Goal: Check status

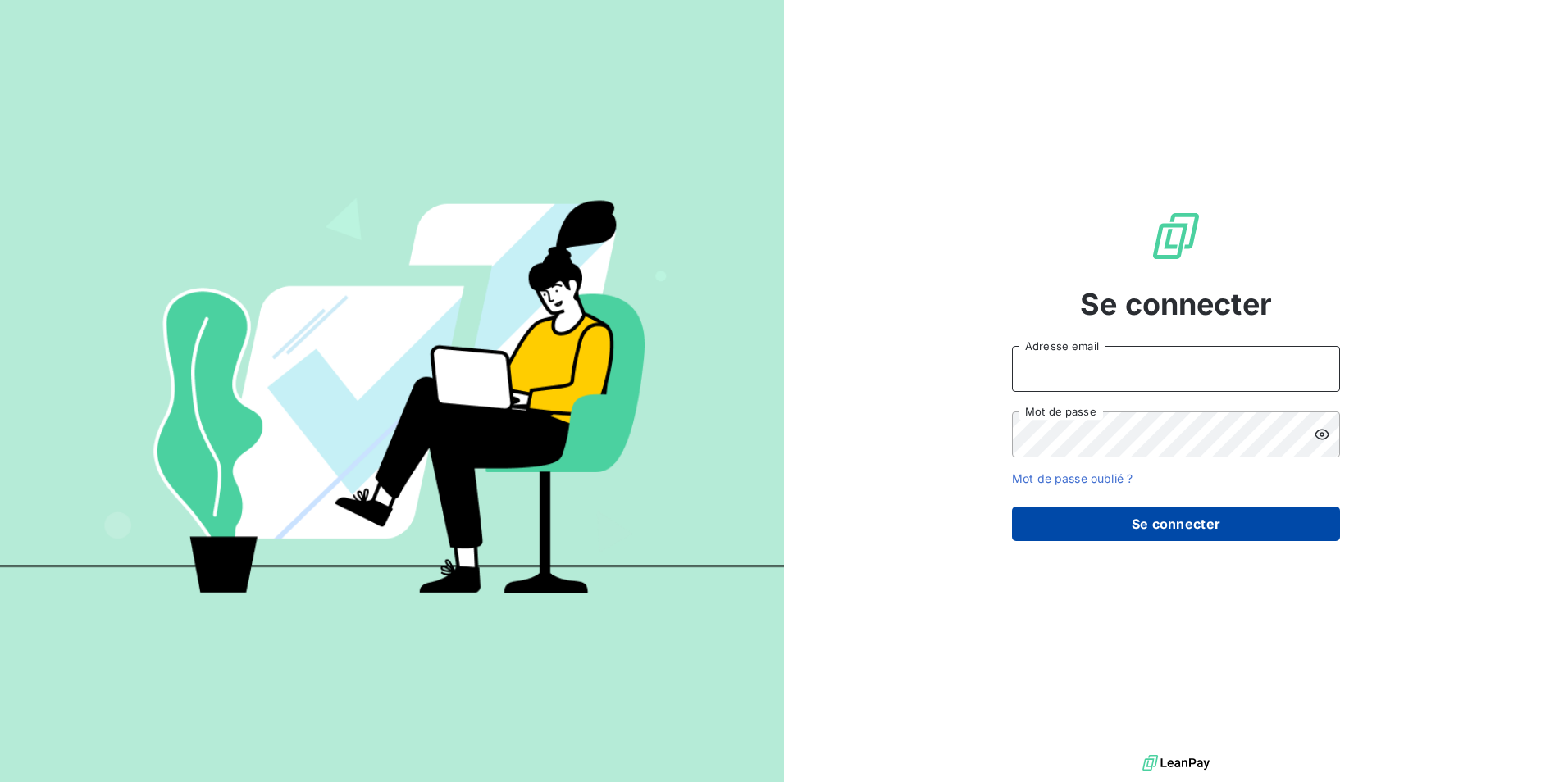
type input "[EMAIL_ADDRESS][DOMAIN_NAME]"
click at [1160, 538] on button "Se connecter" at bounding box center [1176, 525] width 328 height 35
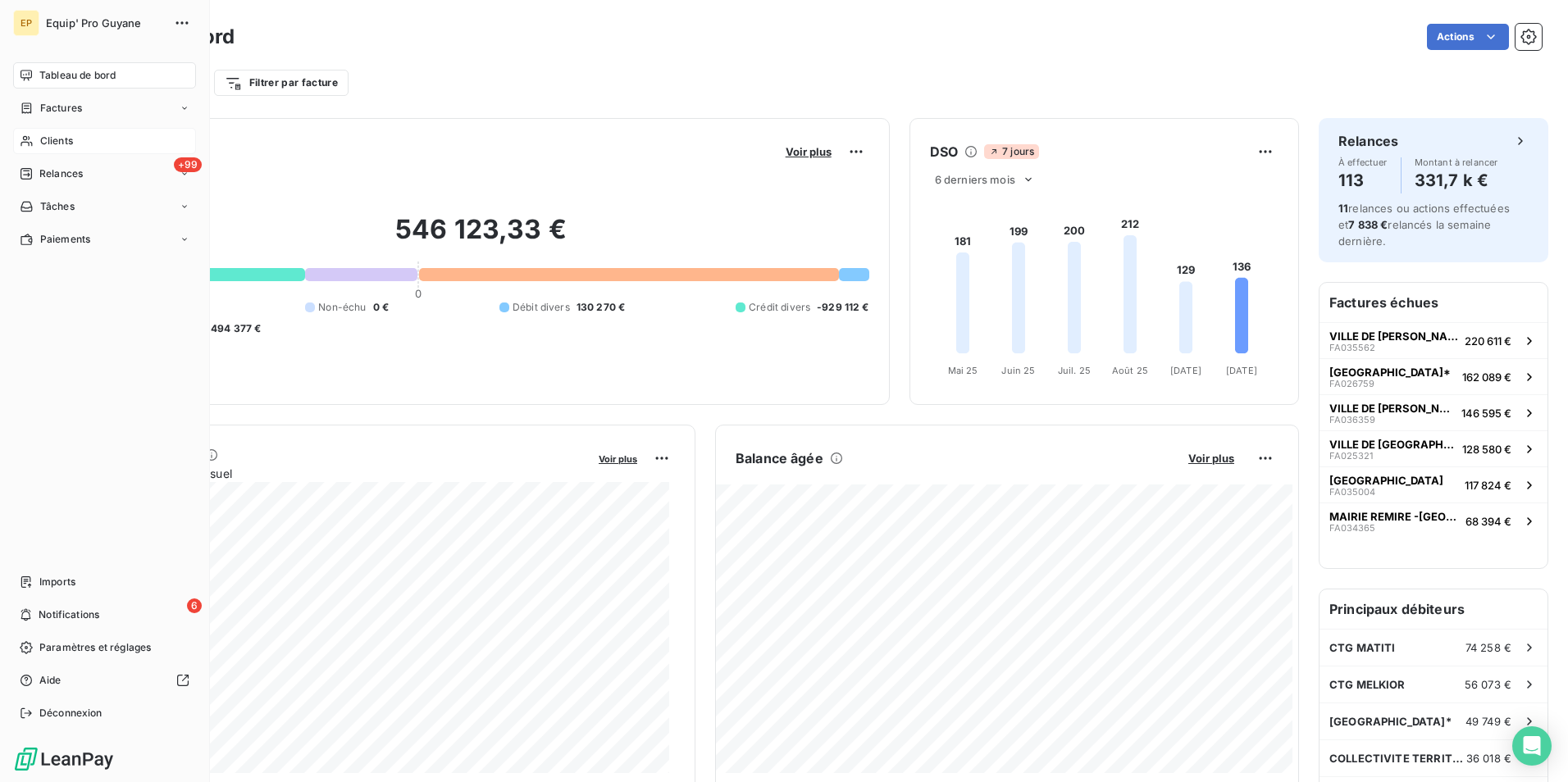
click at [46, 140] on span "Clients" at bounding box center [57, 141] width 33 height 14
click at [59, 142] on span "Clients" at bounding box center [57, 141] width 33 height 14
click at [56, 141] on span "Clients" at bounding box center [57, 141] width 33 height 14
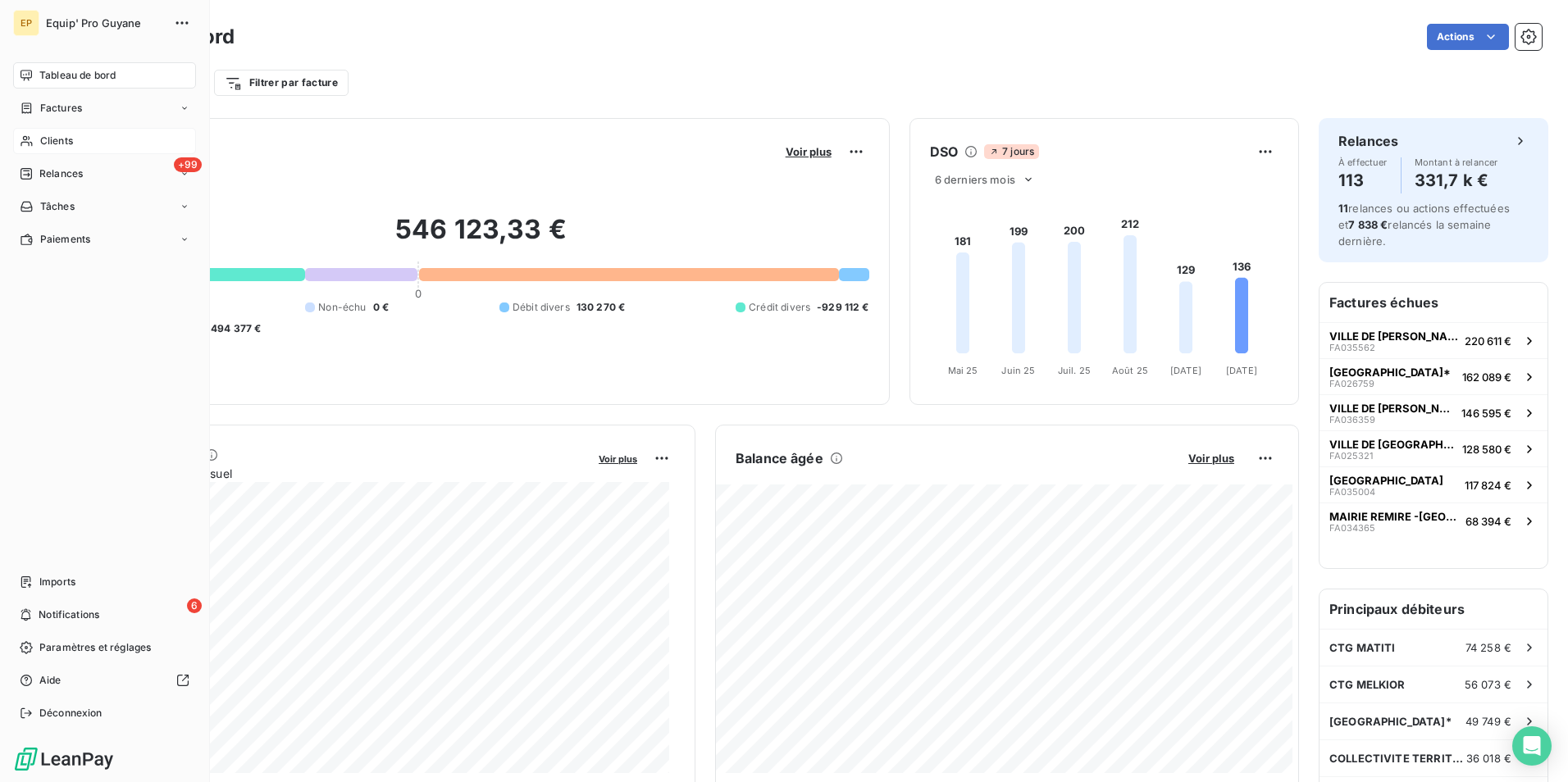
click at [56, 141] on span "Clients" at bounding box center [57, 141] width 33 height 14
click at [55, 137] on span "Clients" at bounding box center [57, 141] width 33 height 14
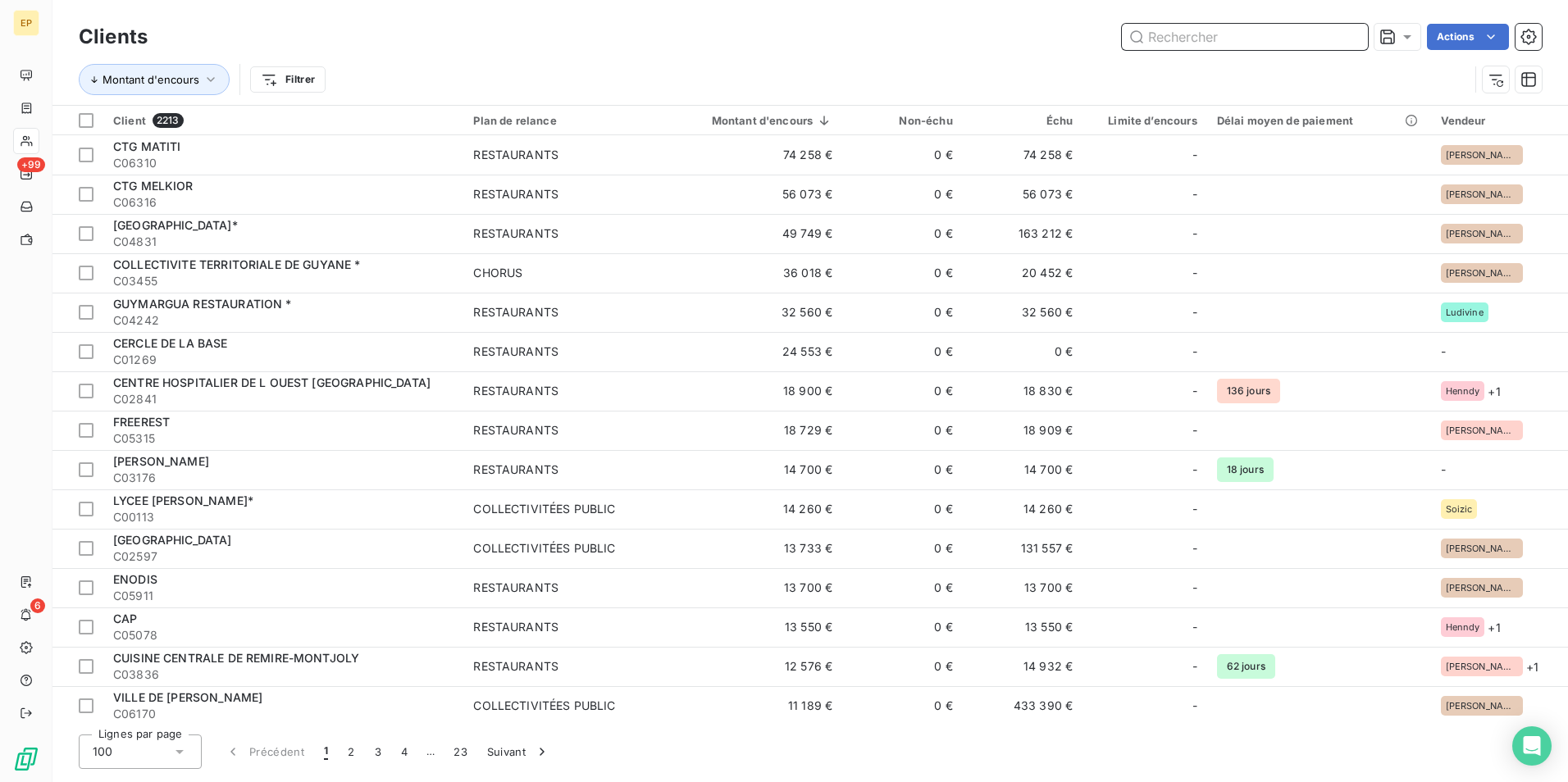
click at [1166, 36] on input "text" at bounding box center [1245, 37] width 246 height 26
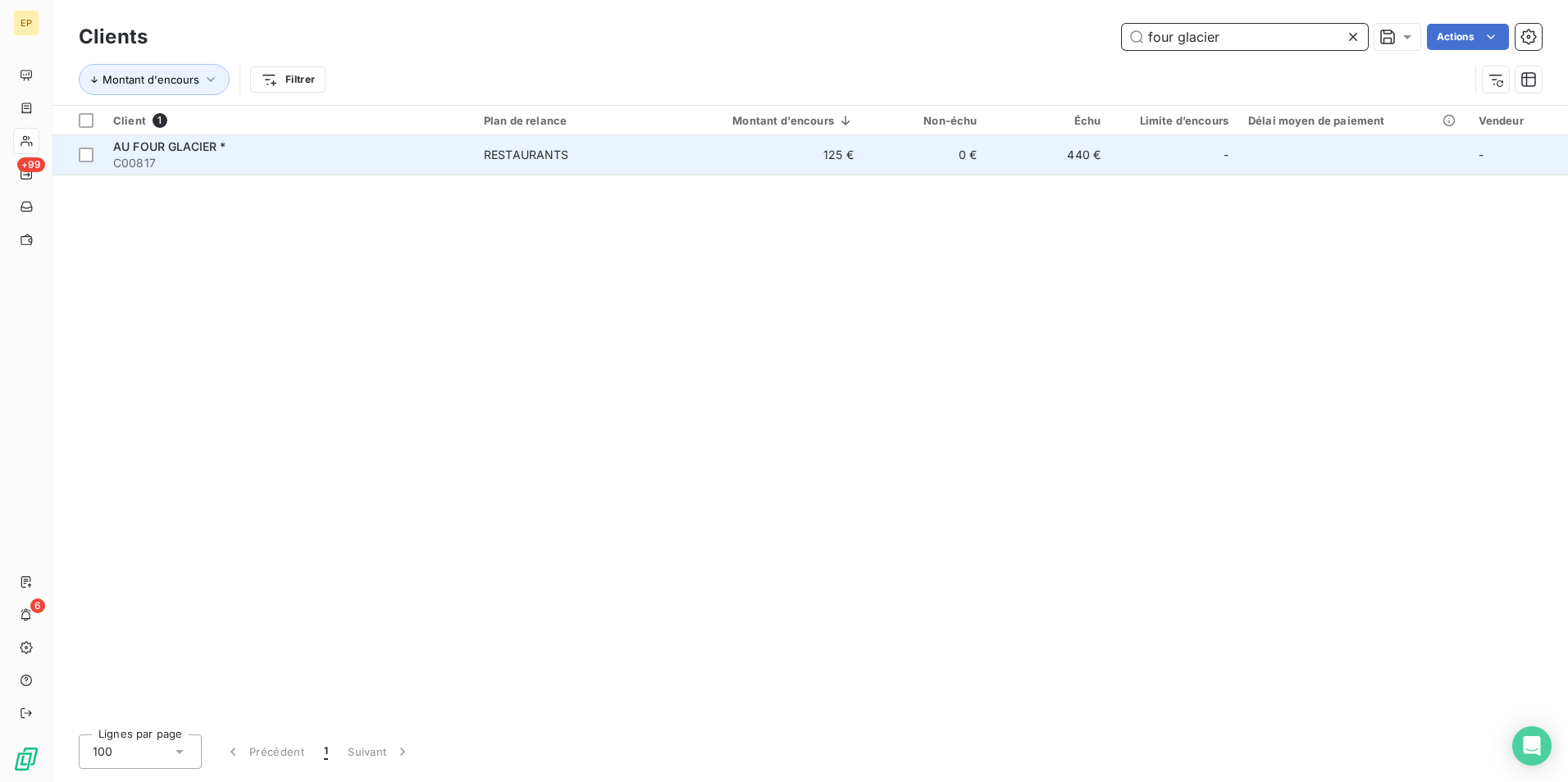
type input "four glacier"
click at [522, 156] on div "RESTAURANTS" at bounding box center [527, 154] width 85 height 16
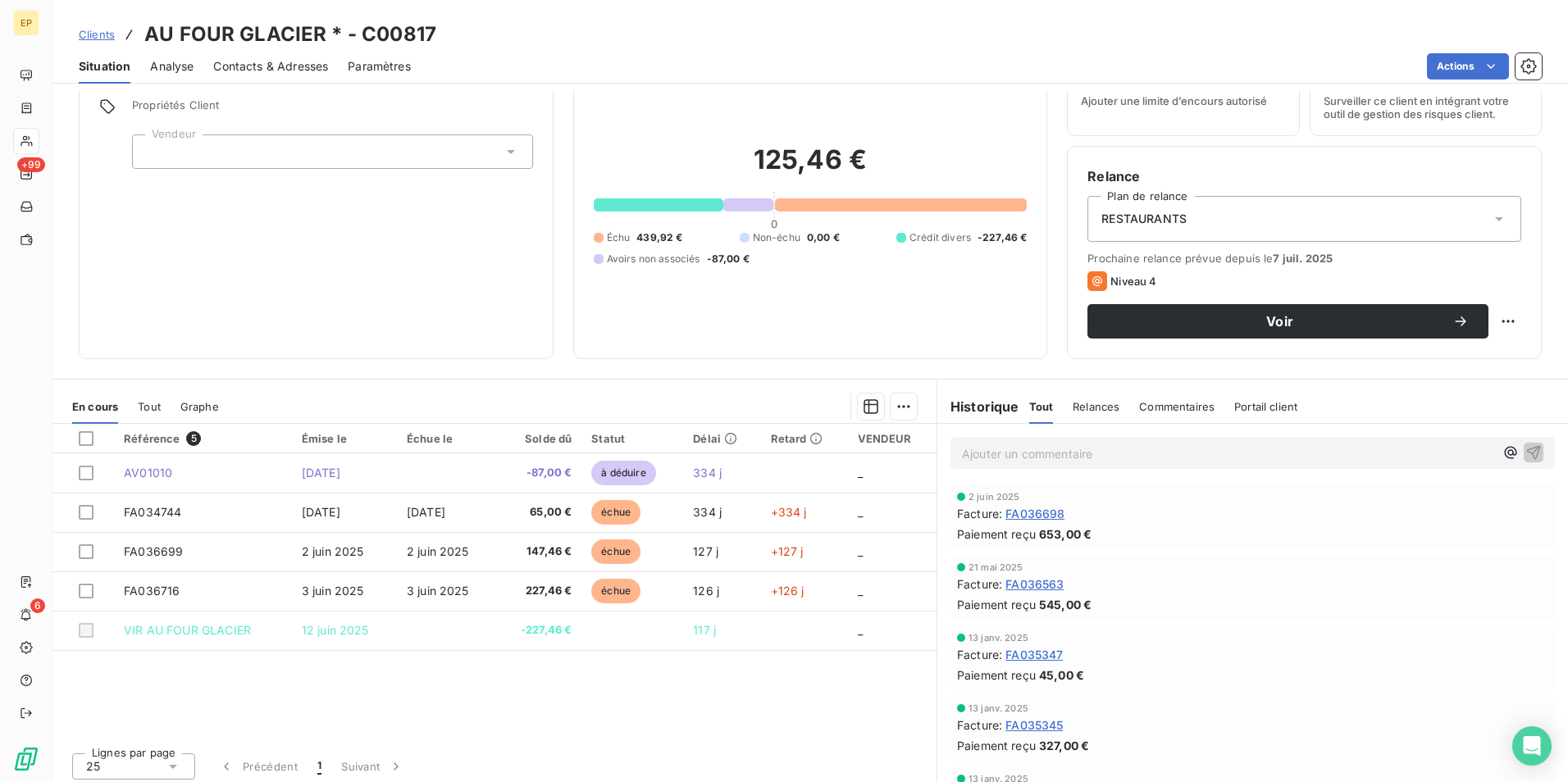
scroll to position [75, 0]
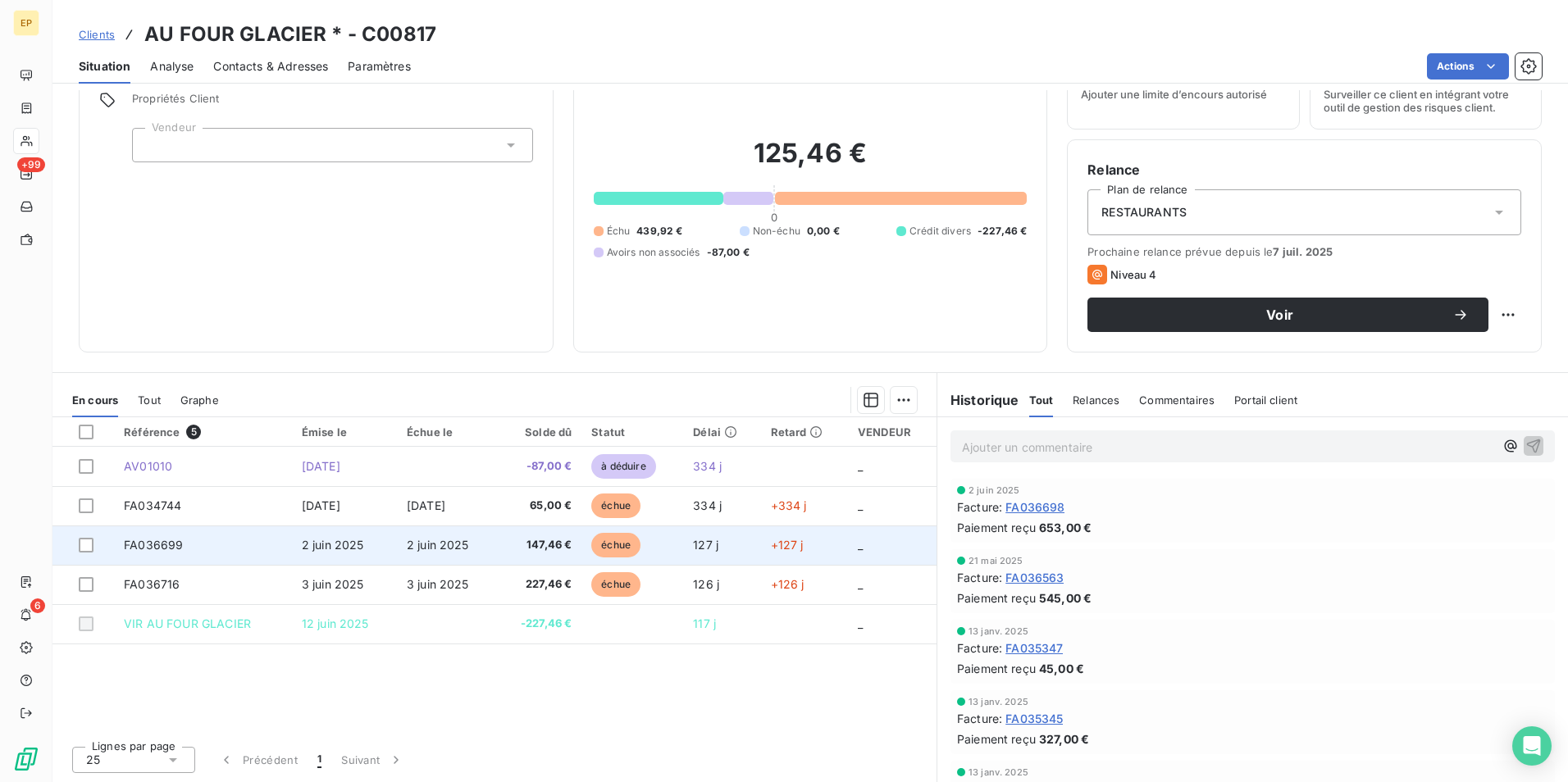
click at [419, 545] on span "2 juin 2025" at bounding box center [438, 545] width 63 height 13
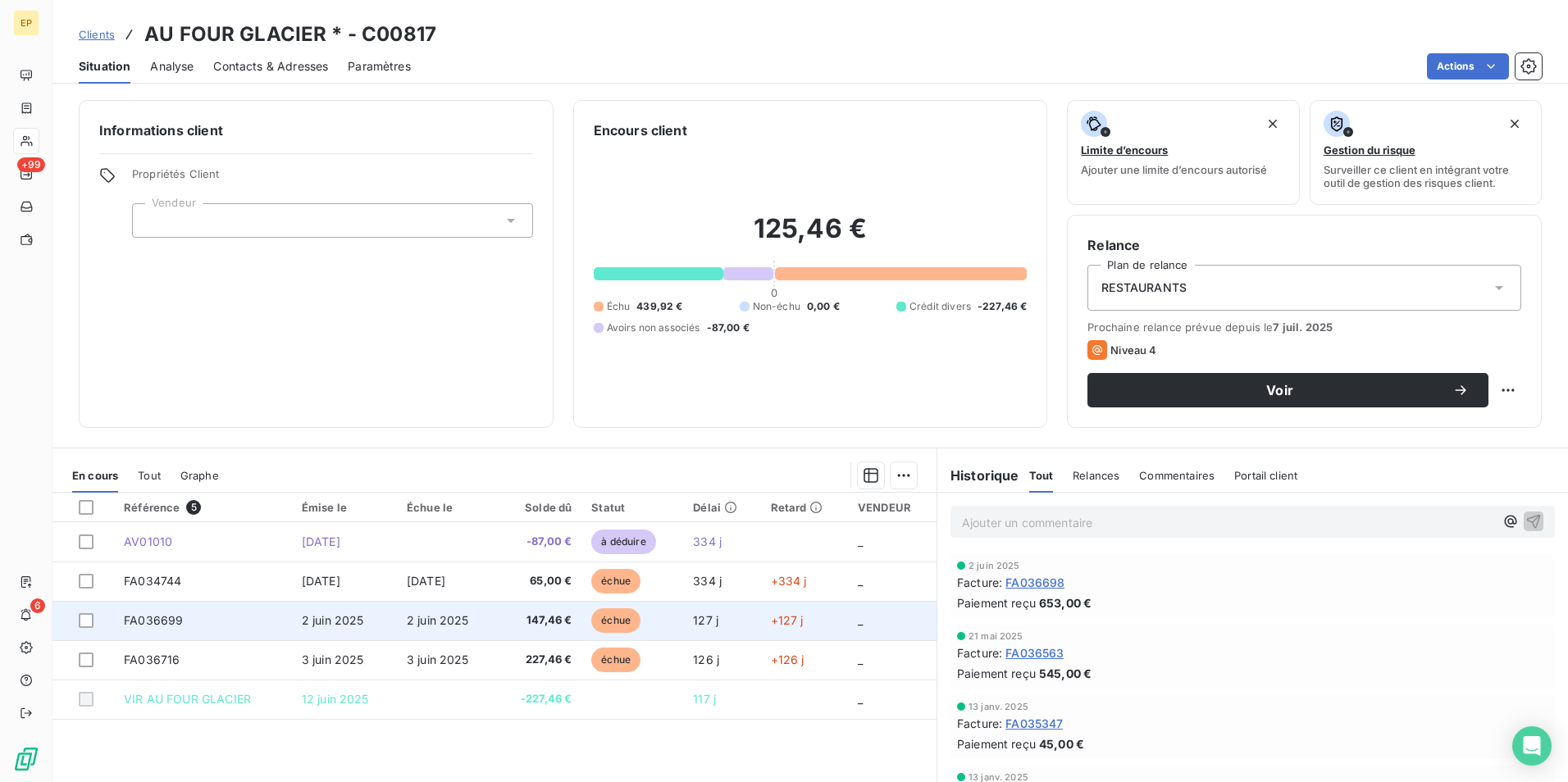
click at [542, 622] on span "147,46 €" at bounding box center [539, 620] width 67 height 16
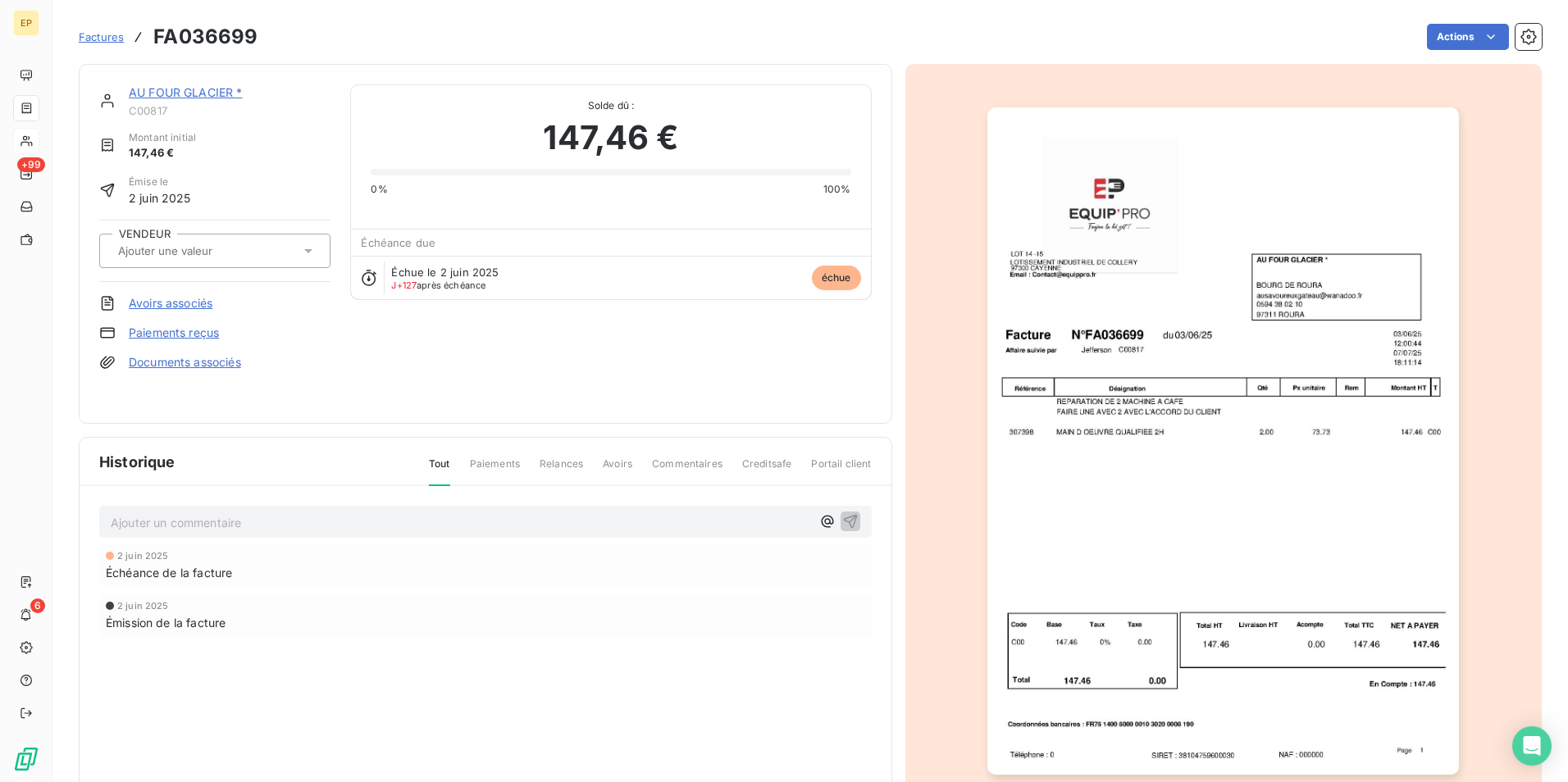
click at [1142, 498] on img "button" at bounding box center [1223, 441] width 472 height 667
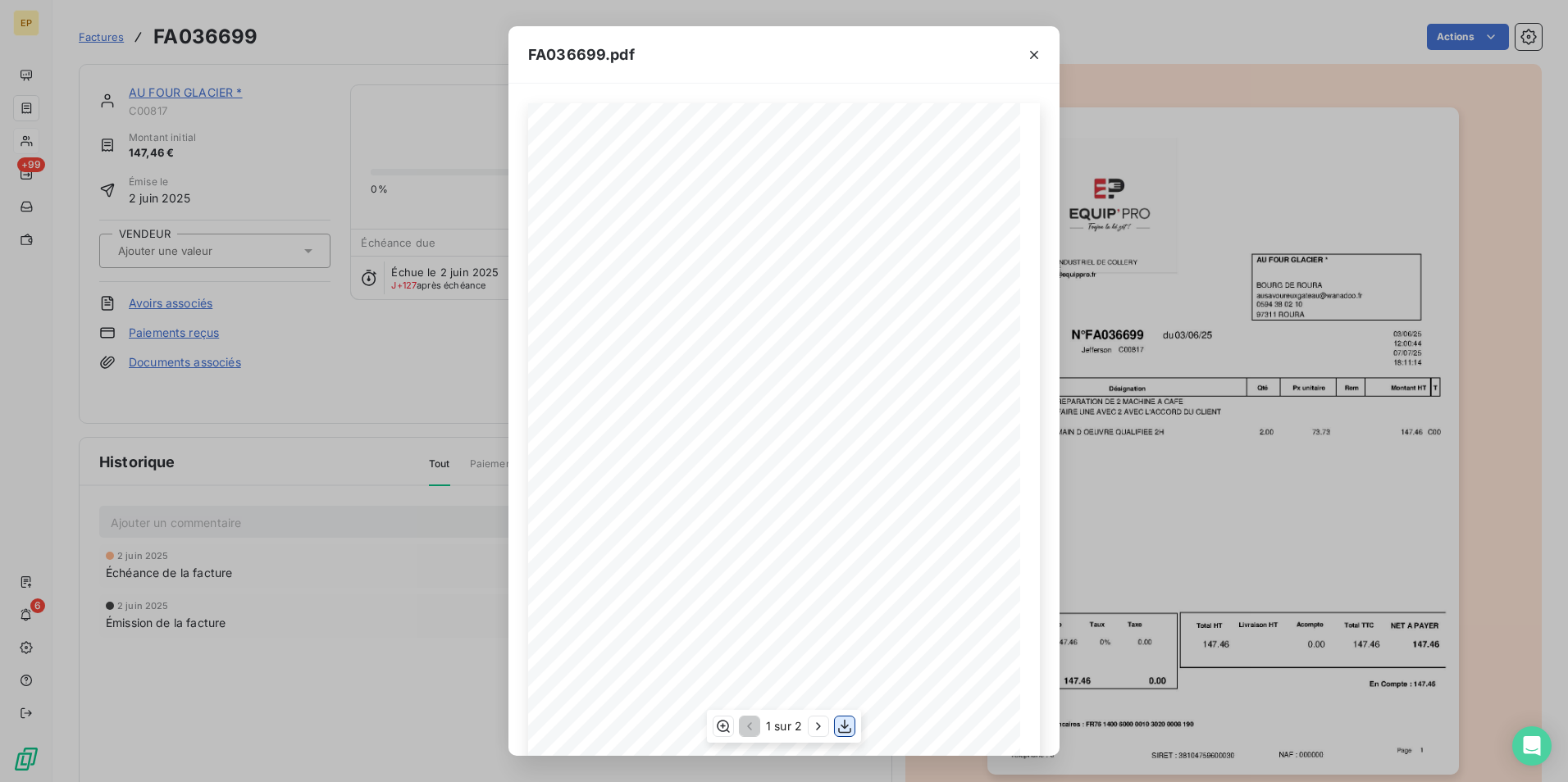
click at [848, 729] on icon "button" at bounding box center [845, 726] width 16 height 16
click at [1035, 56] on icon "button" at bounding box center [1034, 54] width 16 height 16
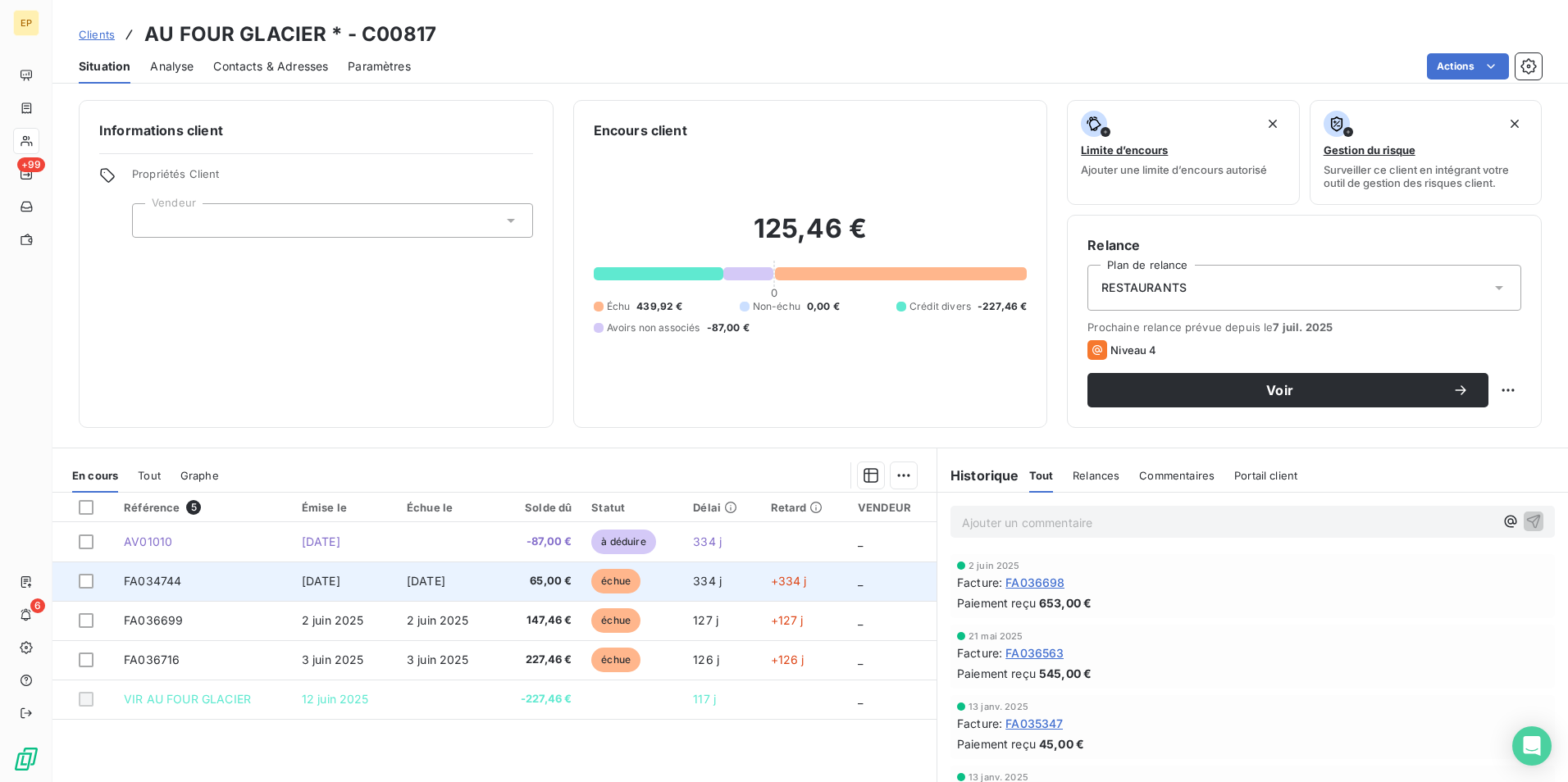
click at [493, 583] on td "[DATE]" at bounding box center [446, 581] width 99 height 40
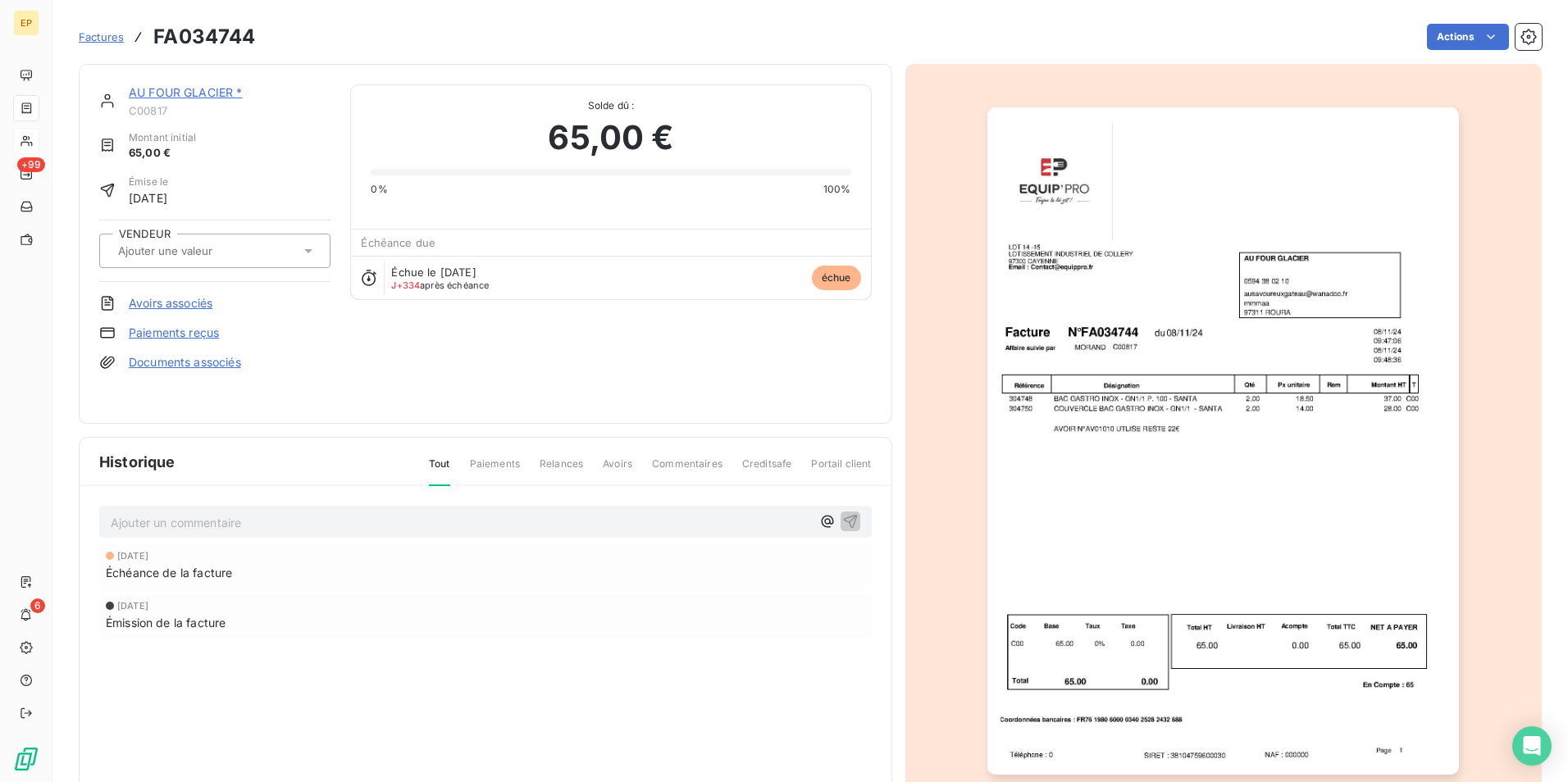
click at [1226, 544] on img "button" at bounding box center [1223, 441] width 472 height 667
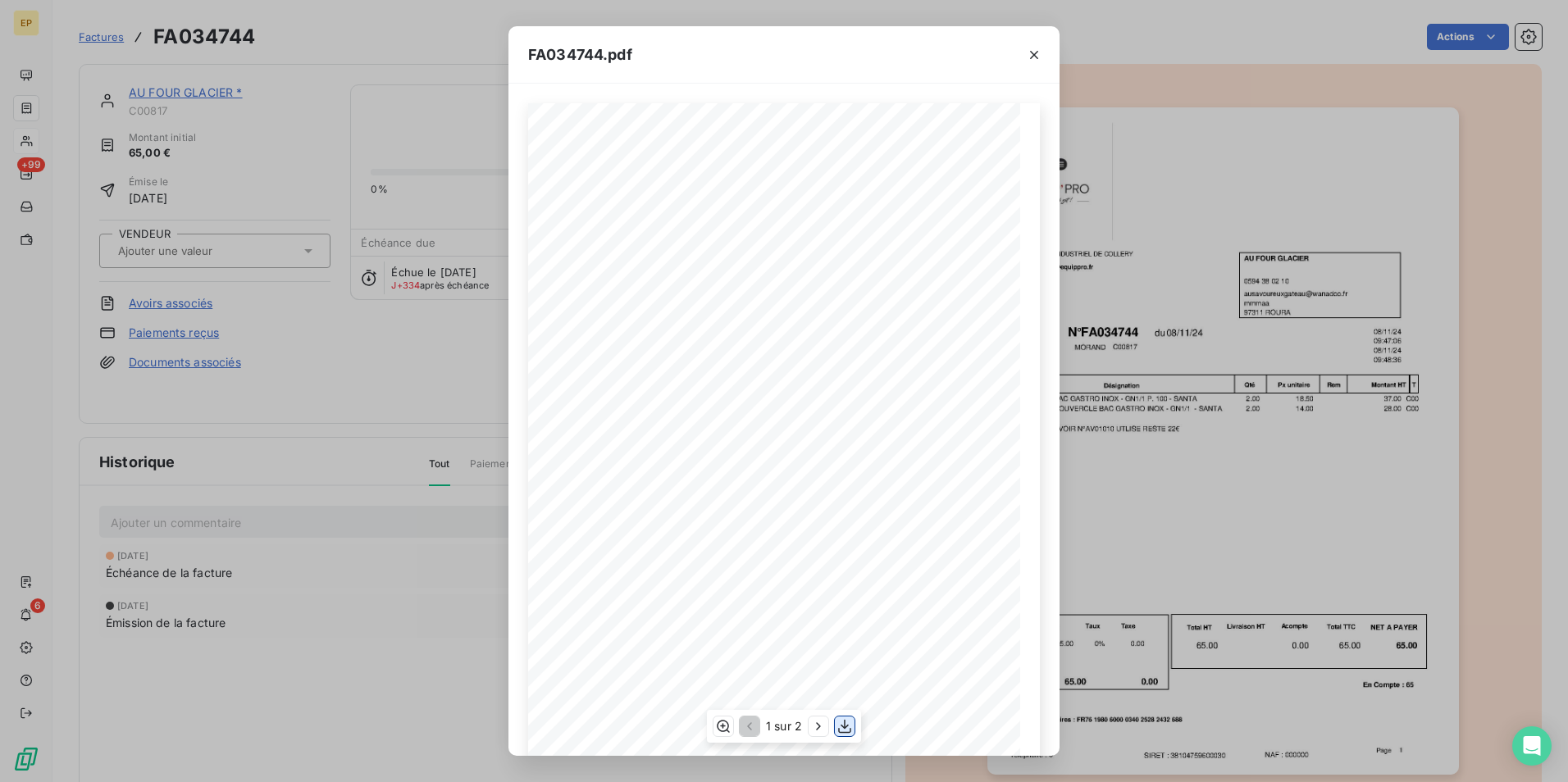
click at [842, 725] on icon "button" at bounding box center [845, 726] width 16 height 16
click at [1030, 53] on icon "button" at bounding box center [1034, 54] width 16 height 16
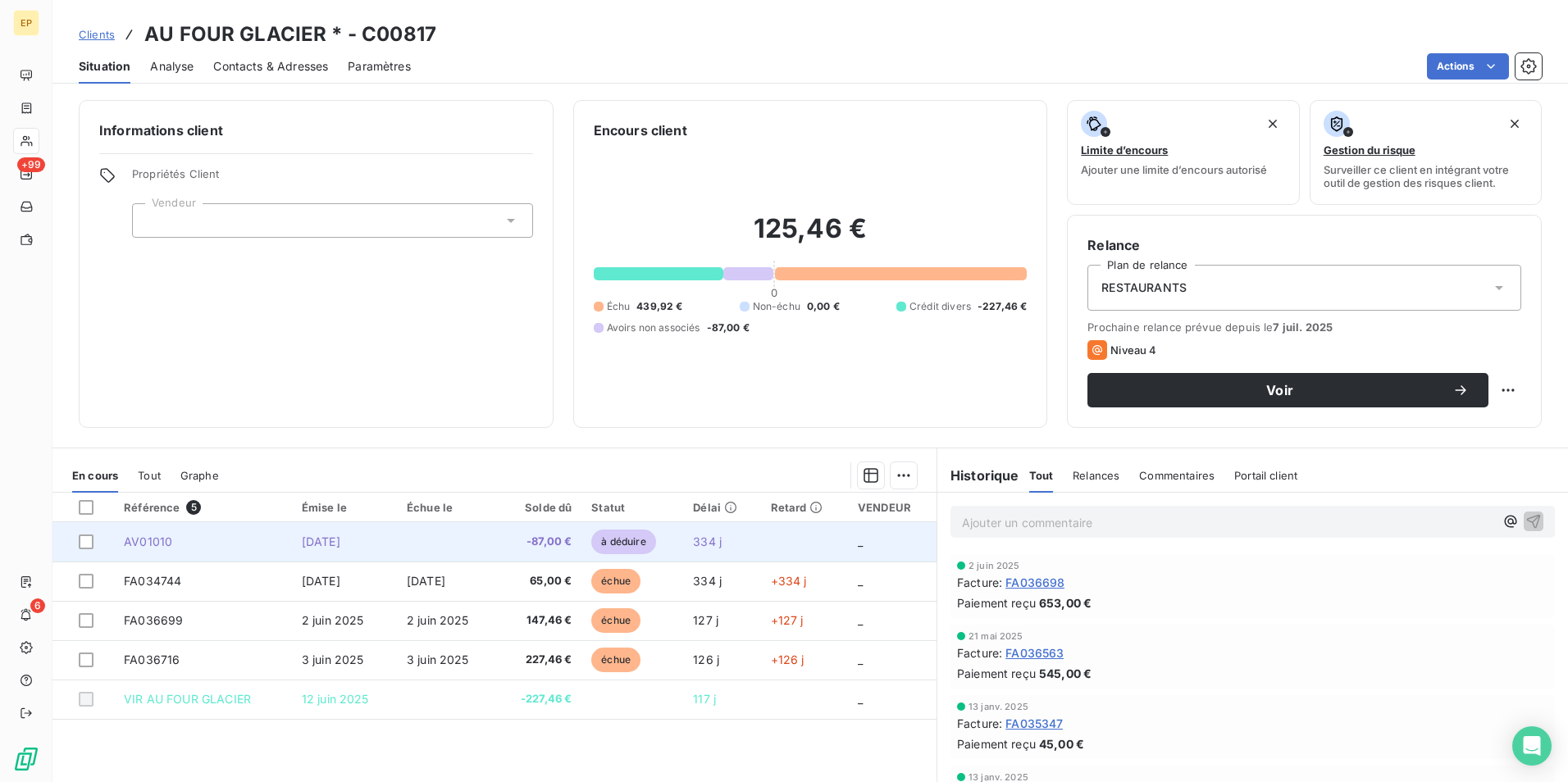
click at [438, 547] on td at bounding box center [446, 542] width 99 height 40
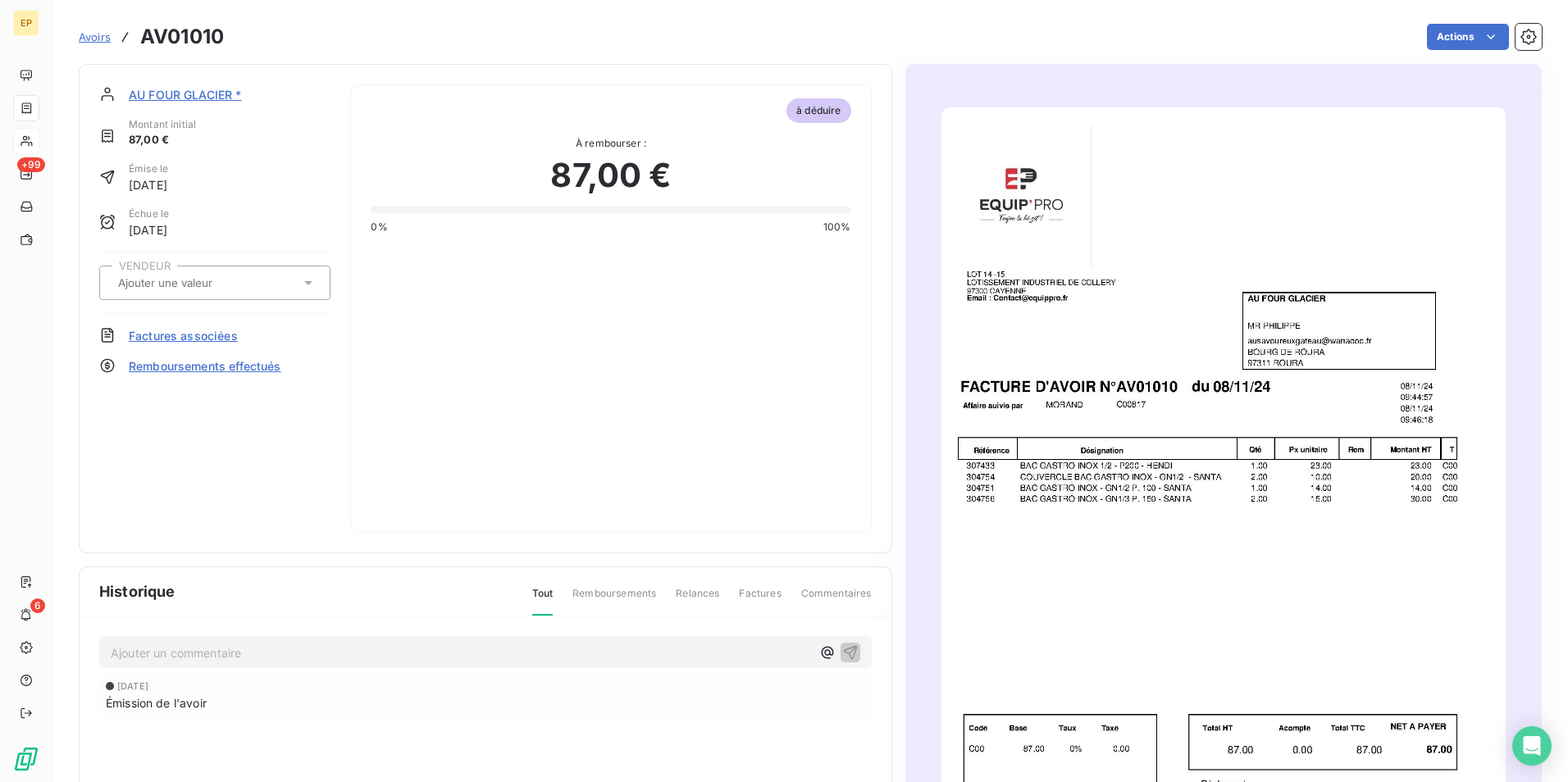
click at [1117, 584] on img "button" at bounding box center [1223, 506] width 564 height 798
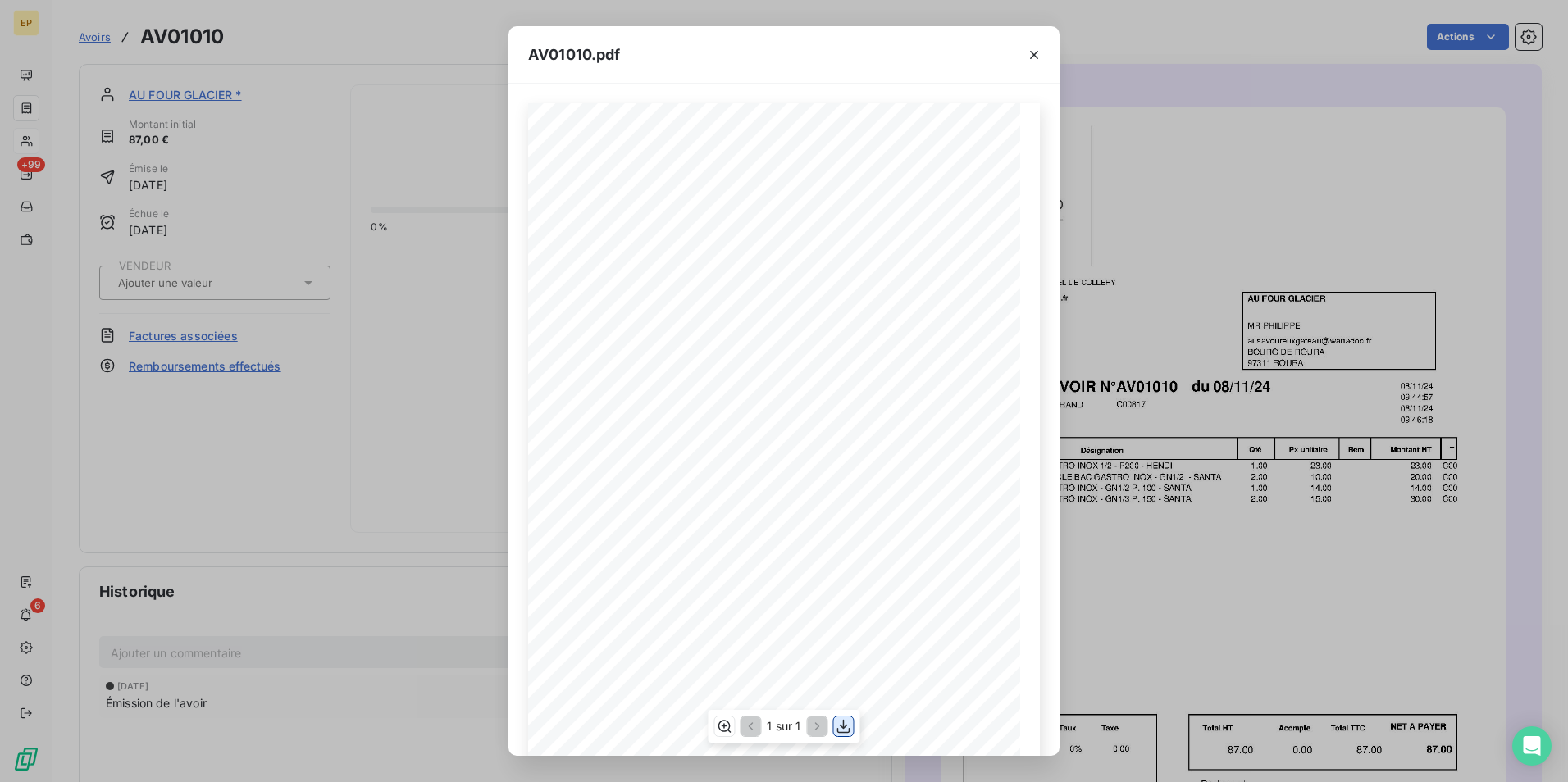
click at [842, 726] on icon "button" at bounding box center [844, 726] width 16 height 16
